Goal: Task Accomplishment & Management: Use online tool/utility

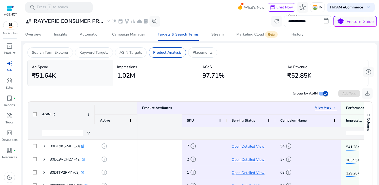
scroll to position [0, 137]
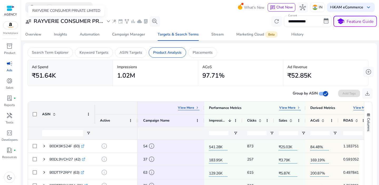
click at [57, 20] on h3 "RAYVERIE CONSUMER PR..." at bounding box center [68, 21] width 69 height 6
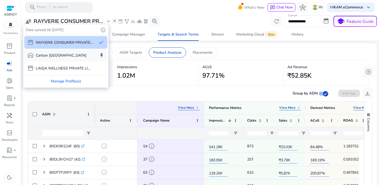
click at [49, 55] on p "Carlton [GEOGRAPHIC_DATA]" at bounding box center [61, 56] width 50 height 6
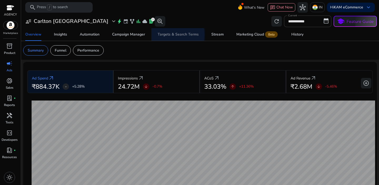
click at [165, 35] on div "Targets & Search Terms" at bounding box center [177, 35] width 41 height 4
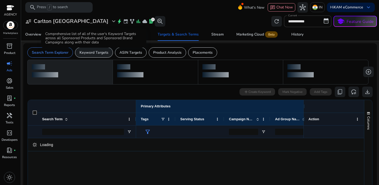
click at [101, 55] on p "Keyword Targets" at bounding box center [93, 53] width 29 height 6
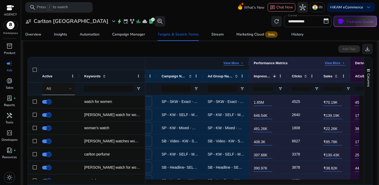
click at [239, 65] on div "View More keyboard_arrow_right" at bounding box center [233, 63] width 21 height 4
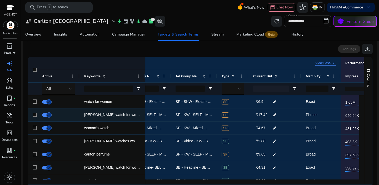
scroll to position [0, 149]
